Goal: Entertainment & Leisure: Consume media (video, audio)

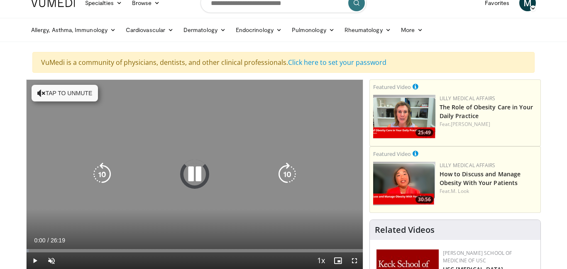
scroll to position [31, 0]
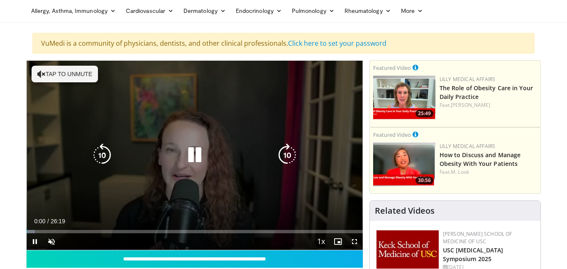
click at [51, 82] on button "Tap to unmute" at bounding box center [65, 74] width 66 height 17
click at [199, 167] on icon "Video Player" at bounding box center [194, 154] width 23 height 23
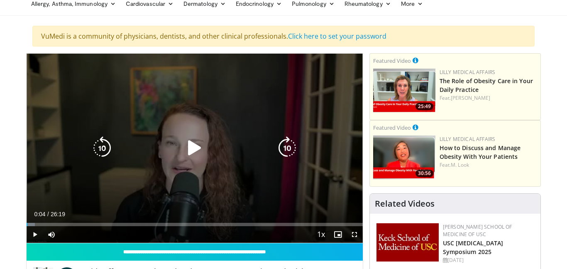
scroll to position [44, 0]
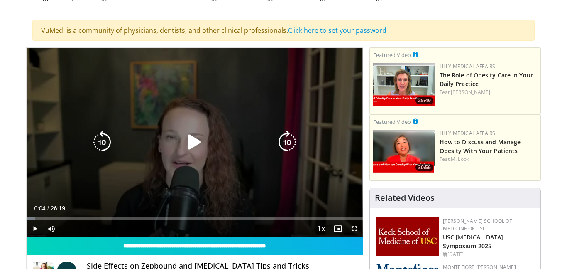
click at [193, 154] on icon "Video Player" at bounding box center [194, 141] width 23 height 23
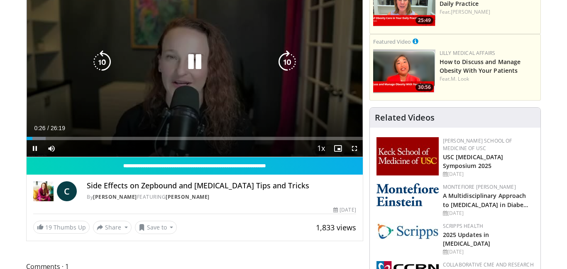
scroll to position [120, 0]
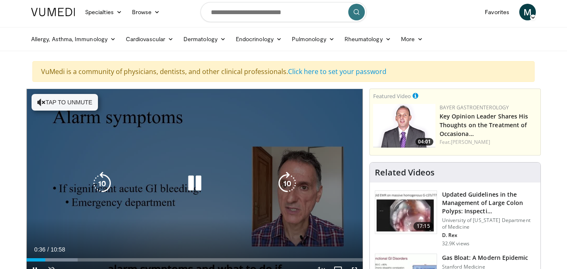
scroll to position [4, 0]
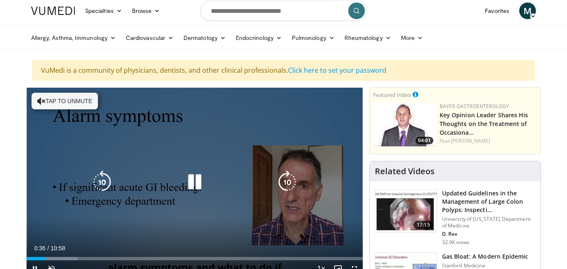
click at [35, 109] on button "Tap to unmute" at bounding box center [65, 101] width 66 height 17
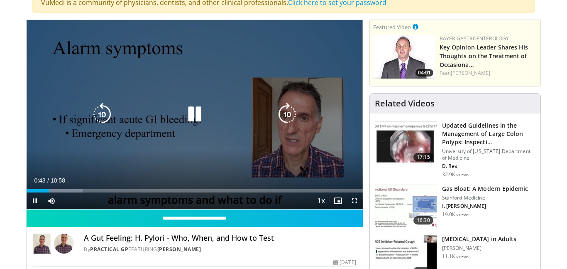
scroll to position [73, 0]
